Goal: Information Seeking & Learning: Find specific fact

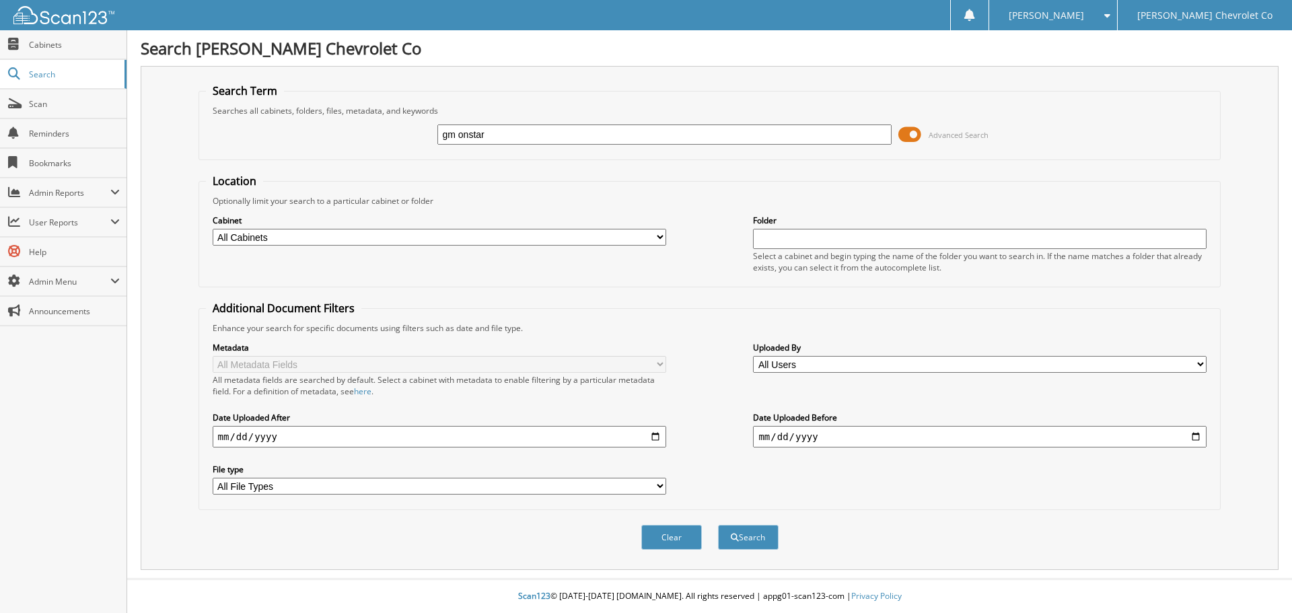
type input "gm onstar"
click at [718, 525] on button "Search" at bounding box center [748, 537] width 61 height 25
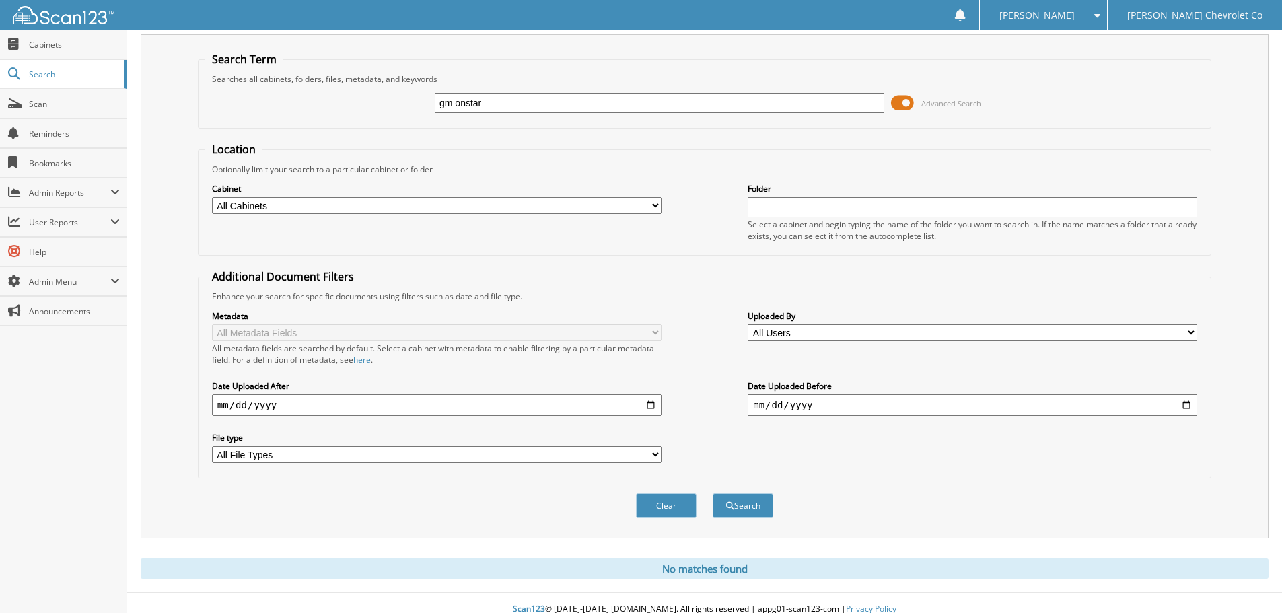
scroll to position [45, 0]
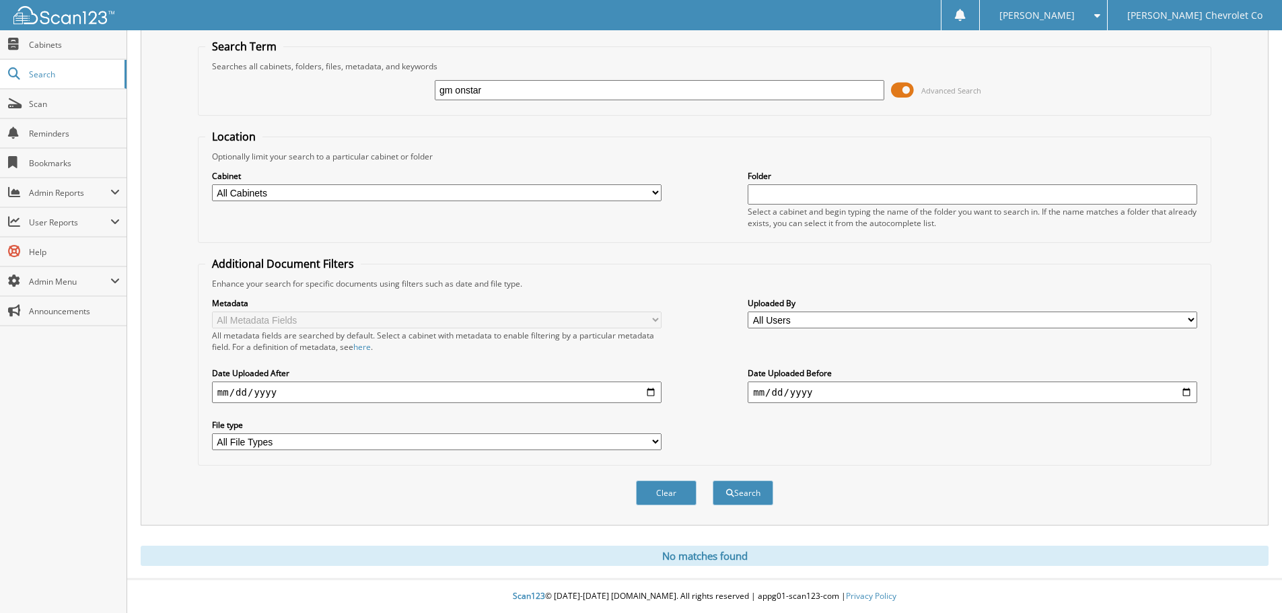
drag, startPoint x: 461, startPoint y: 90, endPoint x: 366, endPoint y: 103, distance: 95.9
click at [366, 103] on div "gm onstar Advanced Search" at bounding box center [704, 90] width 999 height 36
type input "onstar"
click at [713, 481] on button "Search" at bounding box center [743, 493] width 61 height 25
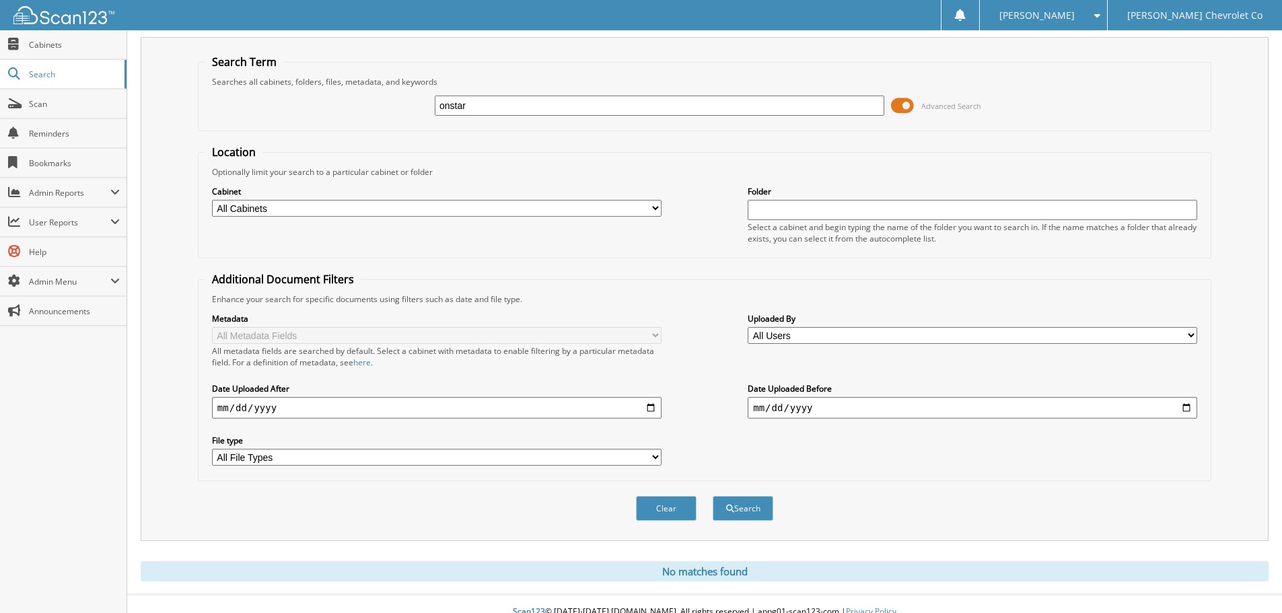
scroll to position [45, 0]
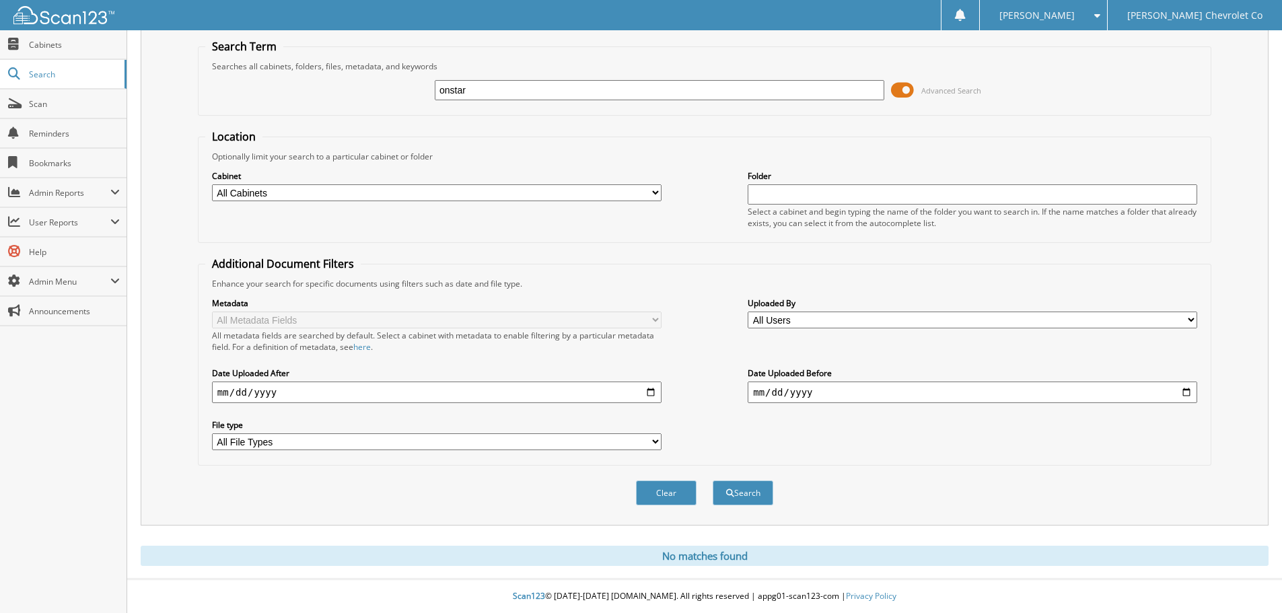
drag, startPoint x: 499, startPoint y: 83, endPoint x: 377, endPoint y: 98, distance: 123.5
click at [378, 98] on div "onstar Advanced Search" at bounding box center [704, 90] width 999 height 36
type input "233.07"
click at [713, 481] on button "Search" at bounding box center [743, 493] width 61 height 25
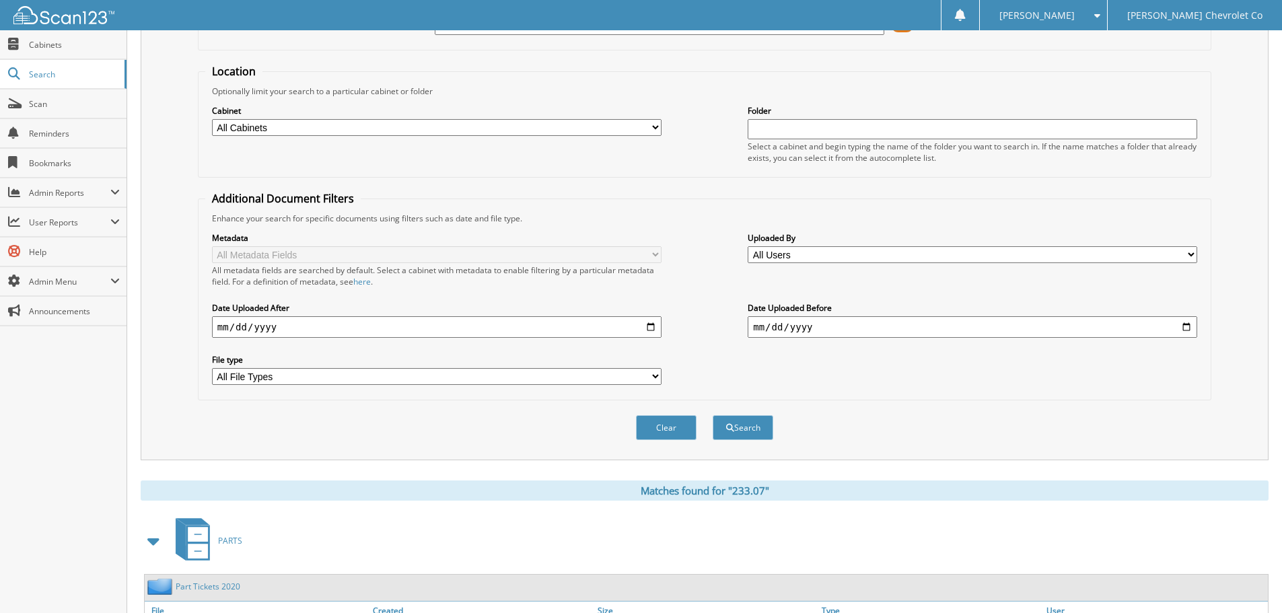
scroll to position [383, 0]
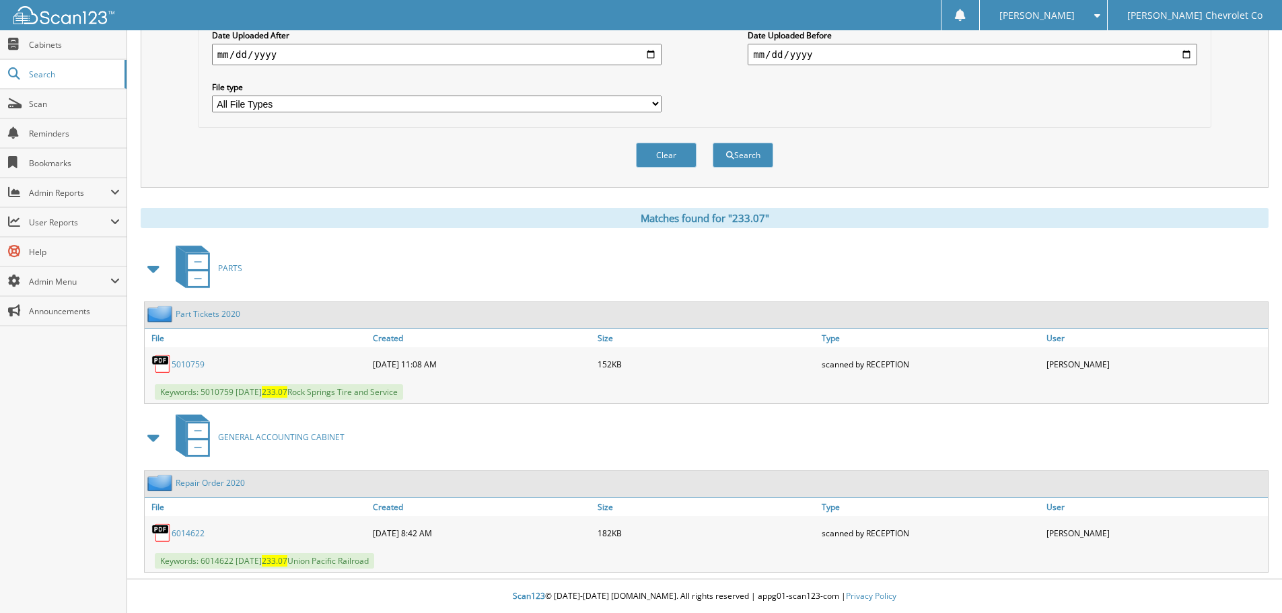
click at [547, 278] on div "PARTS" at bounding box center [705, 268] width 1128 height 53
click at [672, 160] on button "Clear" at bounding box center [666, 155] width 61 height 25
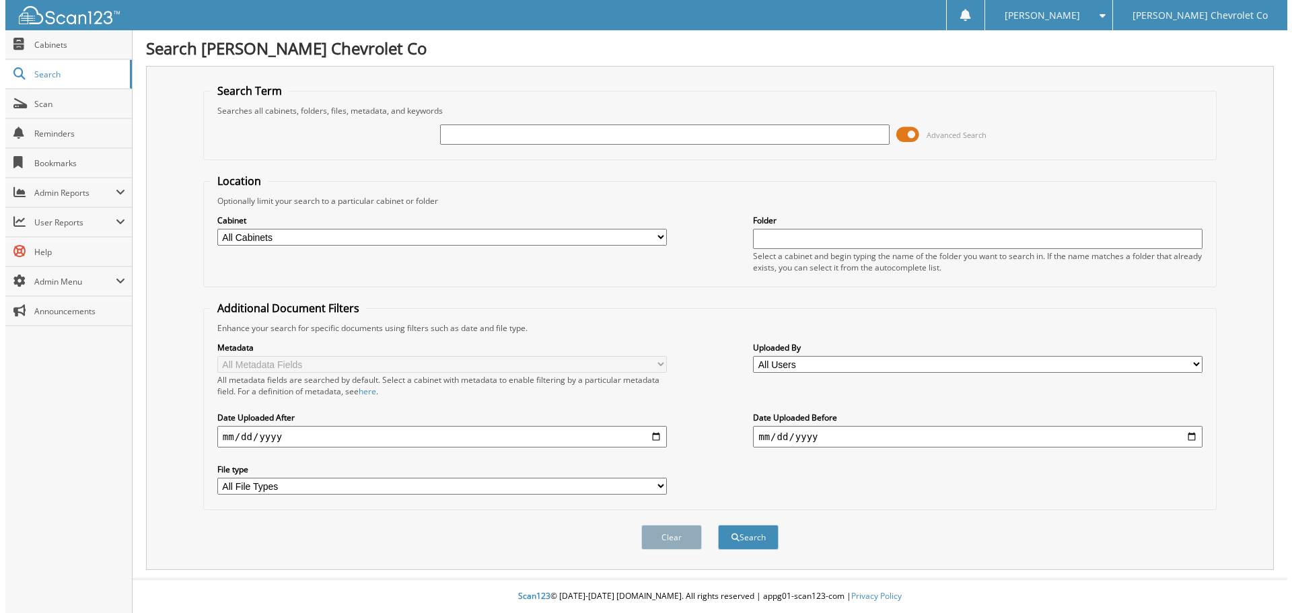
scroll to position [0, 0]
click at [444, 135] on input "text" at bounding box center [665, 135] width 454 height 20
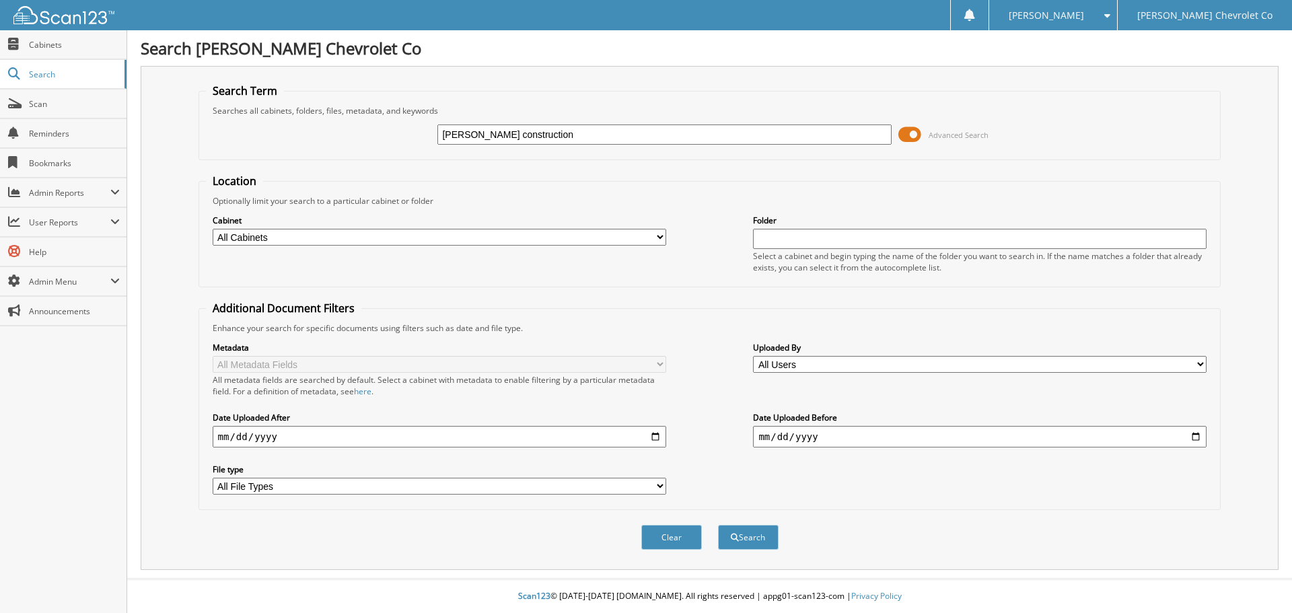
type input "taylor construction"
click at [718, 525] on button "Search" at bounding box center [748, 537] width 61 height 25
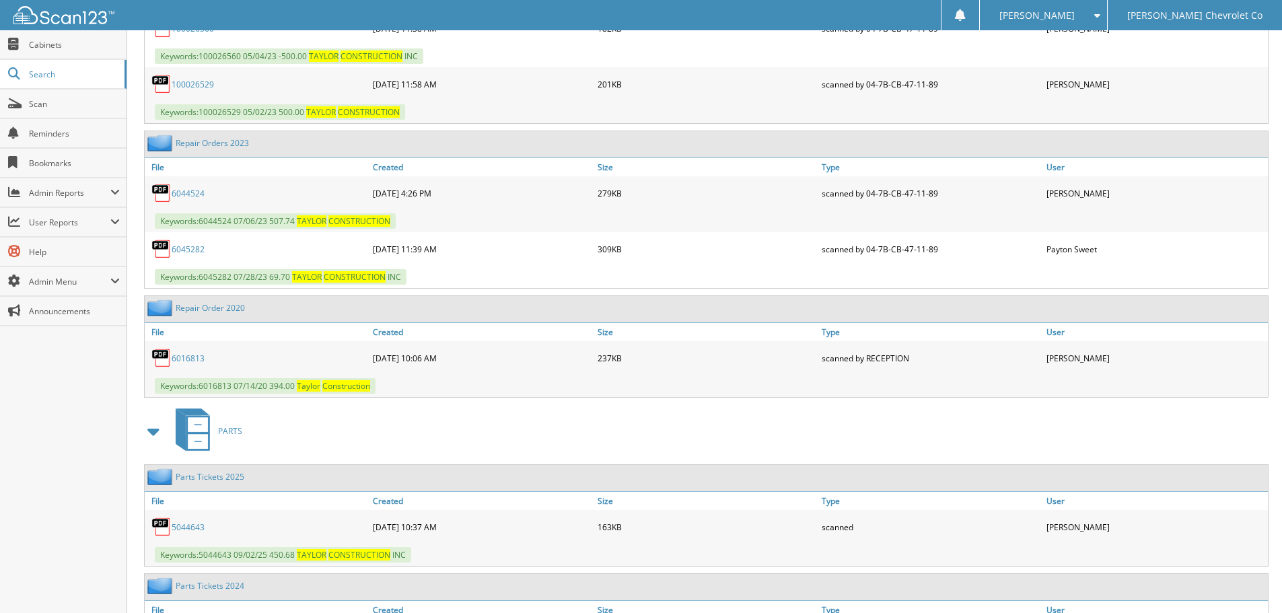
scroll to position [1429, 0]
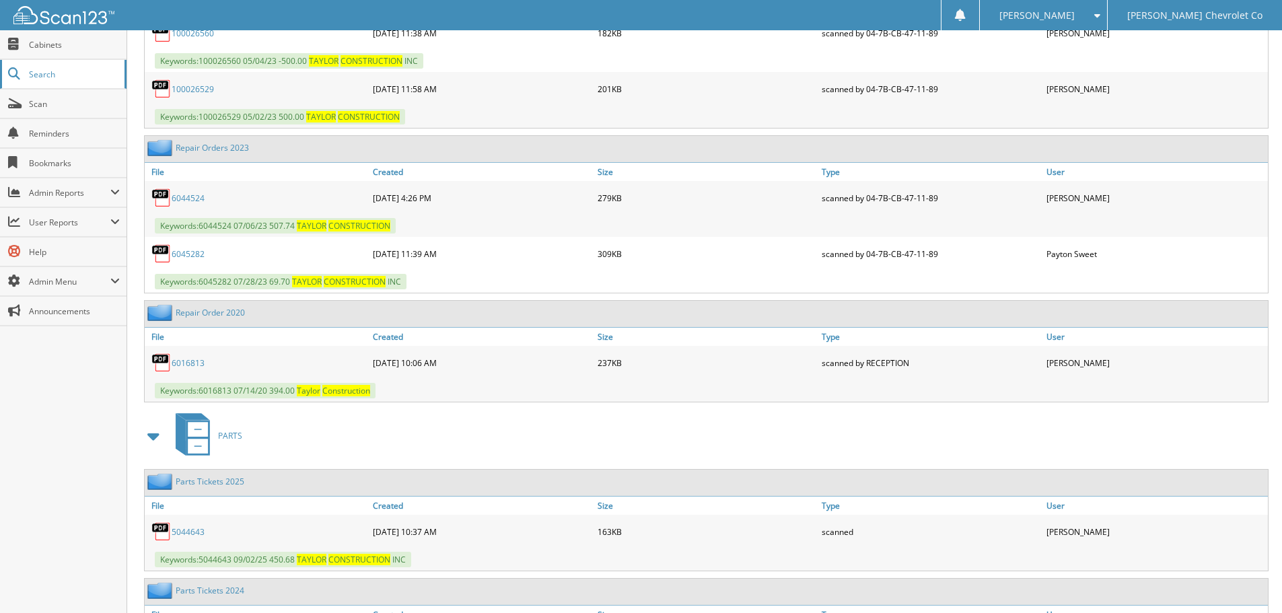
click at [70, 67] on link "Search" at bounding box center [63, 74] width 127 height 29
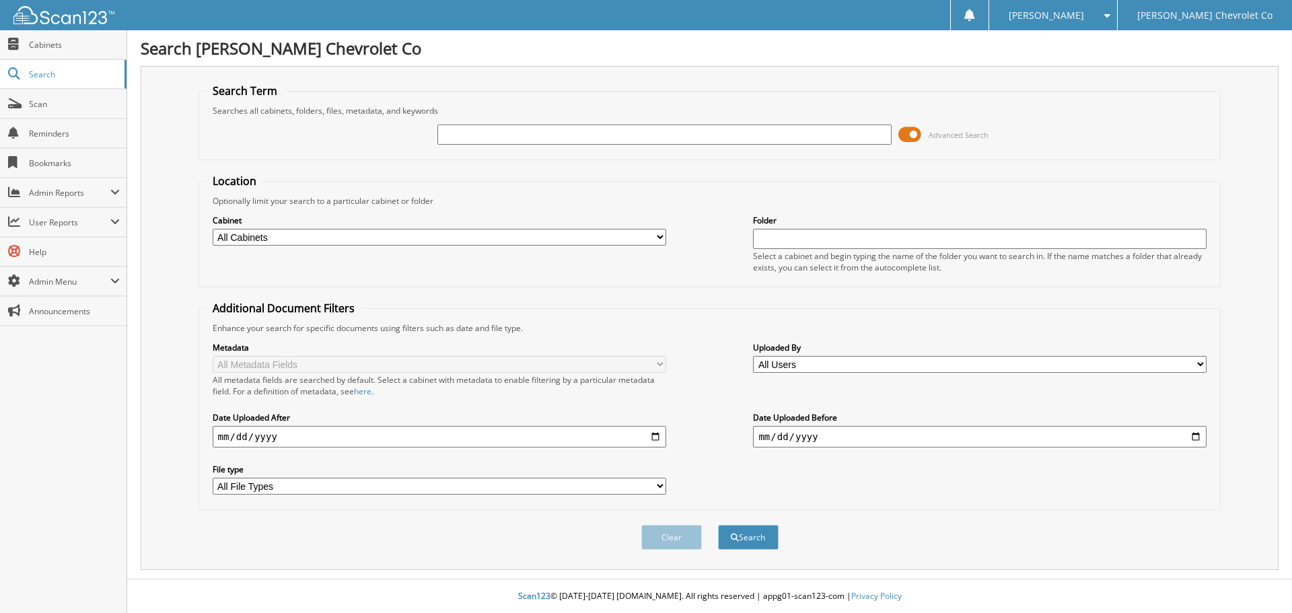
click at [532, 134] on input "text" at bounding box center [665, 135] width 454 height 20
type input "fountain forward"
click at [756, 541] on button "Search" at bounding box center [748, 537] width 61 height 25
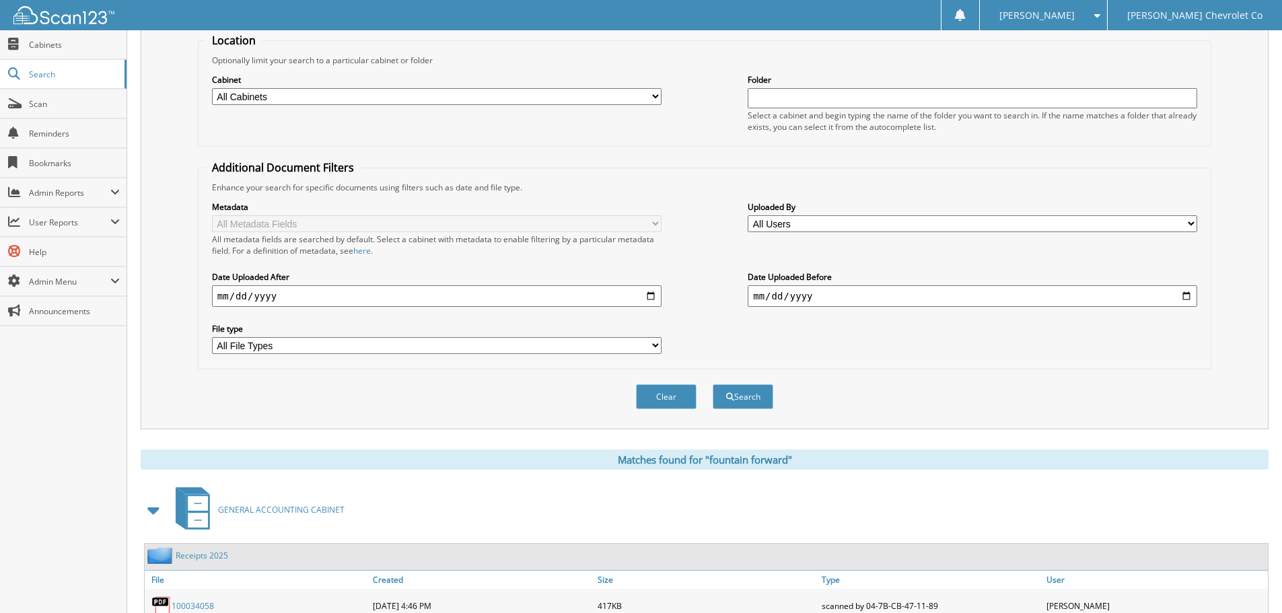
scroll to position [404, 0]
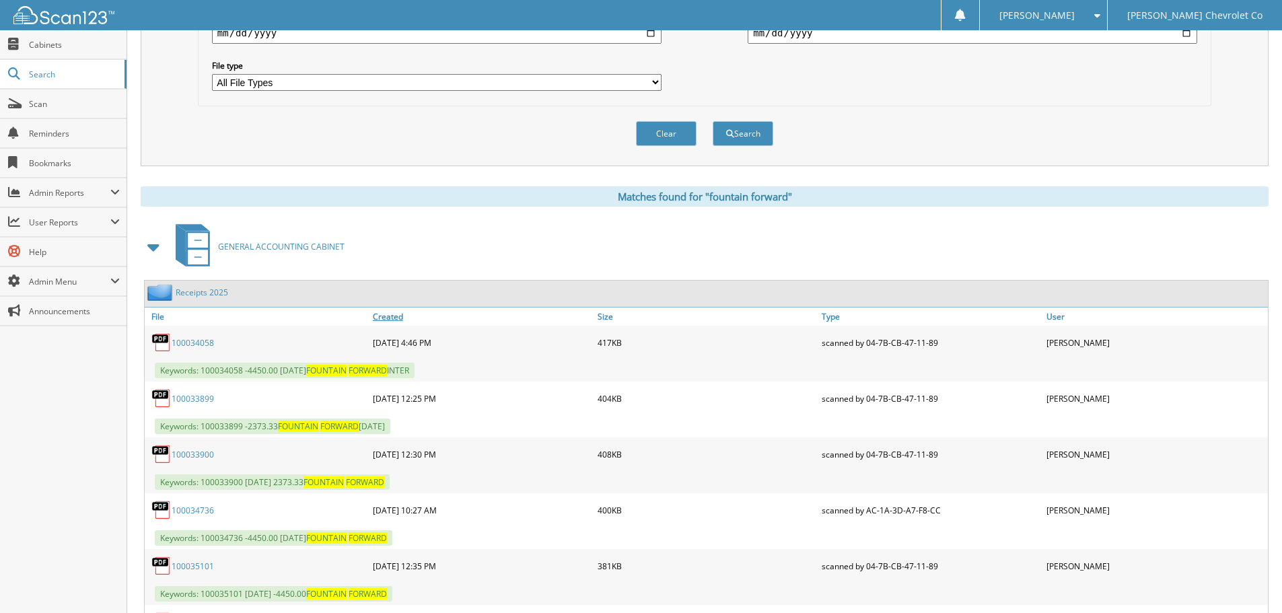
click at [379, 320] on link "Created" at bounding box center [482, 317] width 225 height 18
click at [209, 347] on link "100034736" at bounding box center [193, 342] width 42 height 11
